Goal: Find specific page/section: Find specific page/section

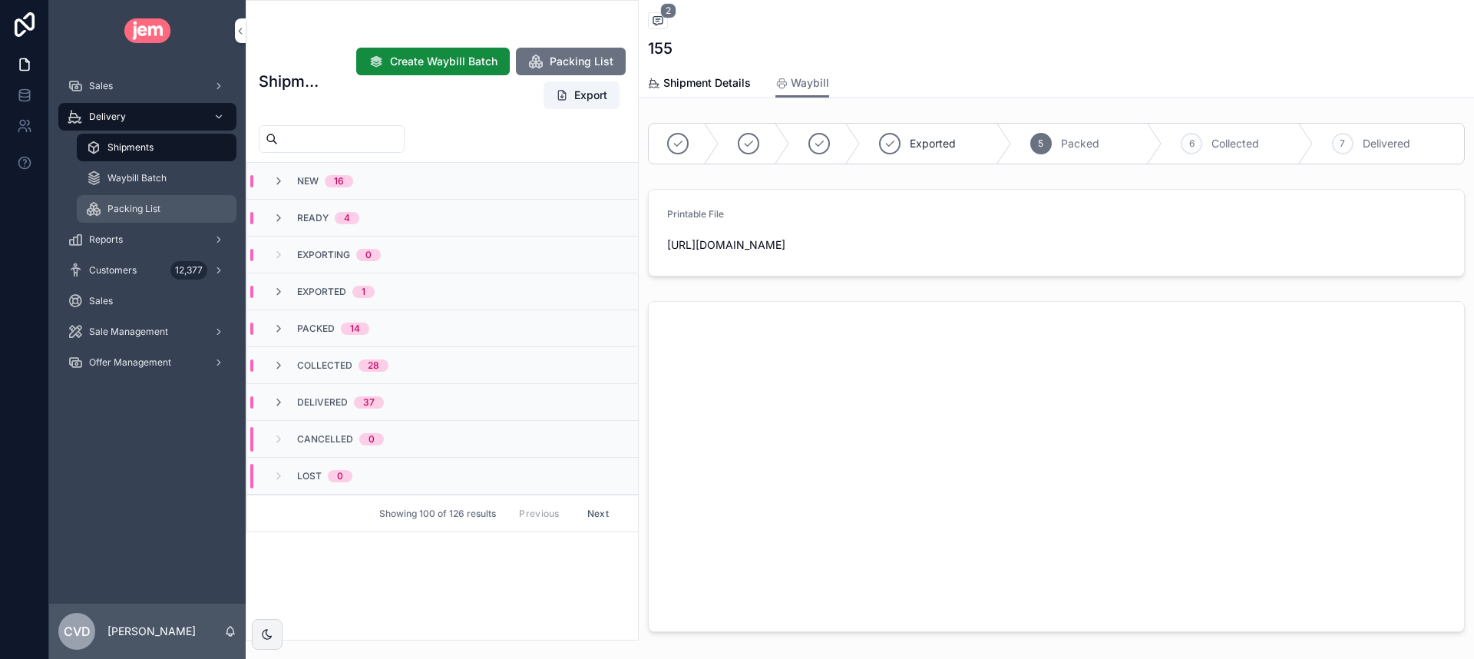
click at [139, 200] on div "Packing List" at bounding box center [156, 209] width 141 height 25
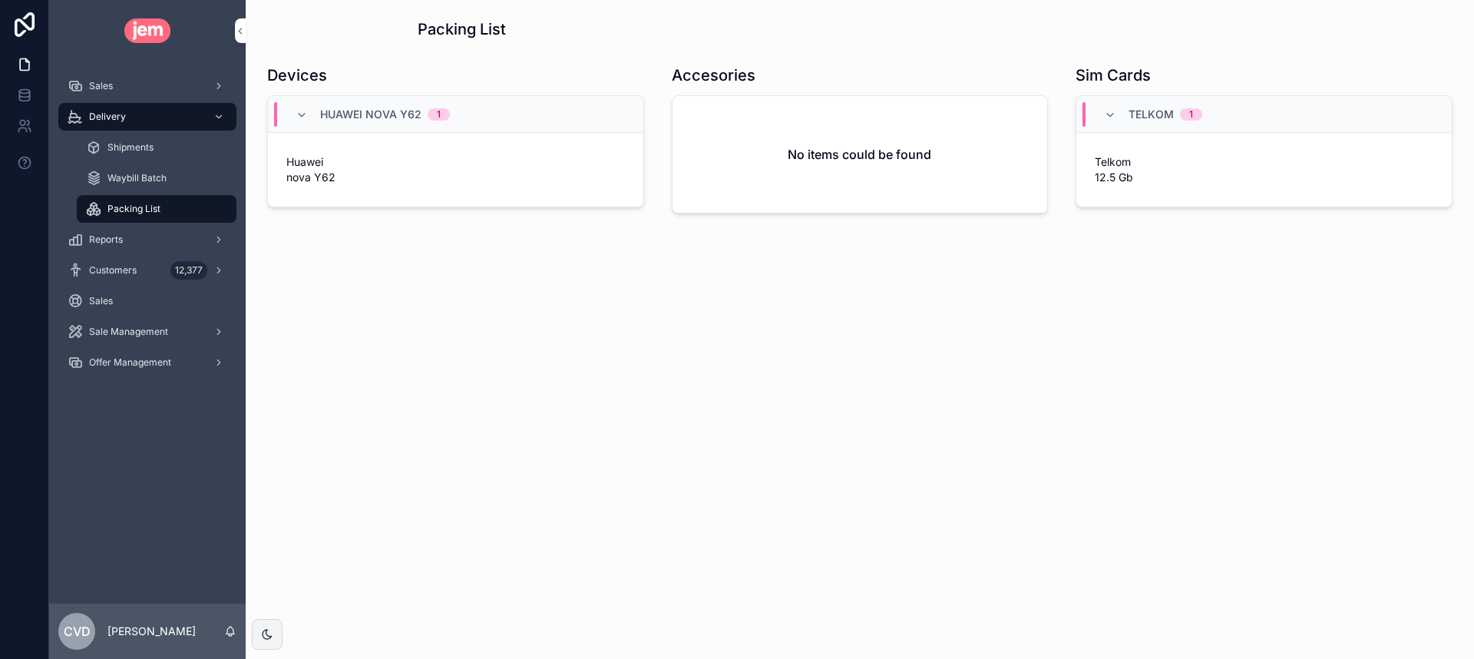
click at [358, 116] on span "Huawei nova Y62" at bounding box center [370, 114] width 101 height 15
